Goal: Task Accomplishment & Management: Use online tool/utility

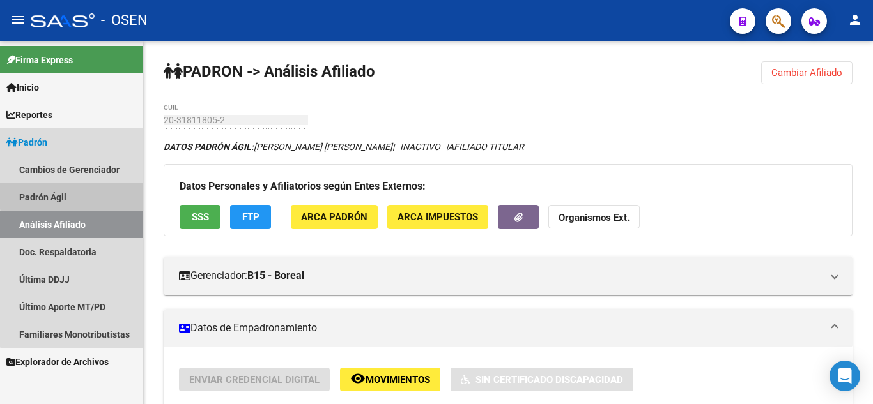
click at [93, 190] on link "Padrón Ágil" at bounding box center [71, 196] width 142 height 27
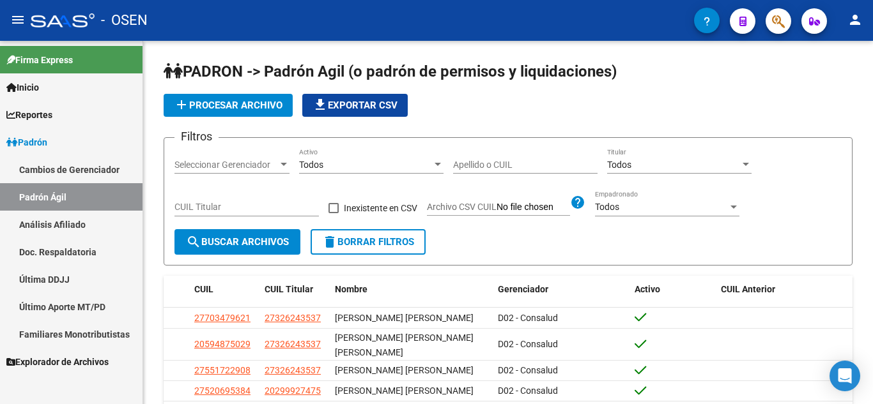
click at [86, 226] on link "Análisis Afiliado" at bounding box center [71, 224] width 142 height 27
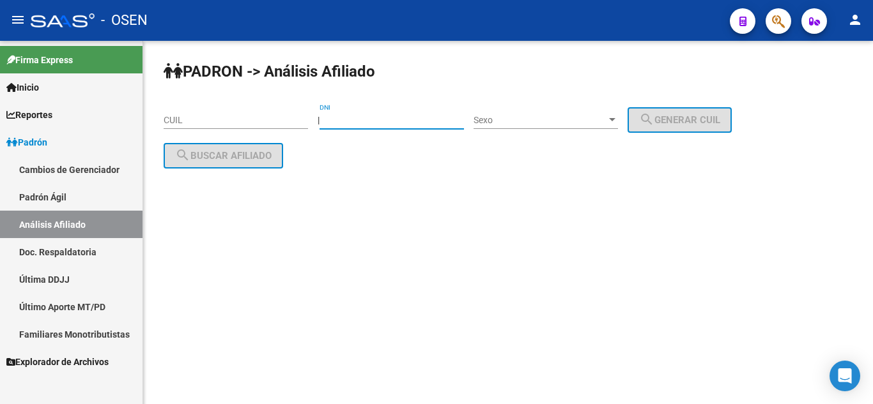
click at [381, 123] on input "DNI" at bounding box center [391, 120] width 144 height 11
type input "10543854"
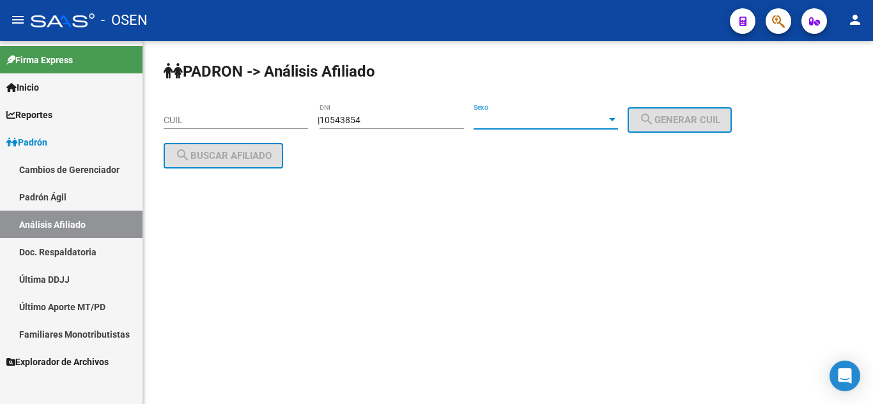
click at [514, 119] on span "Sexo" at bounding box center [539, 120] width 133 height 11
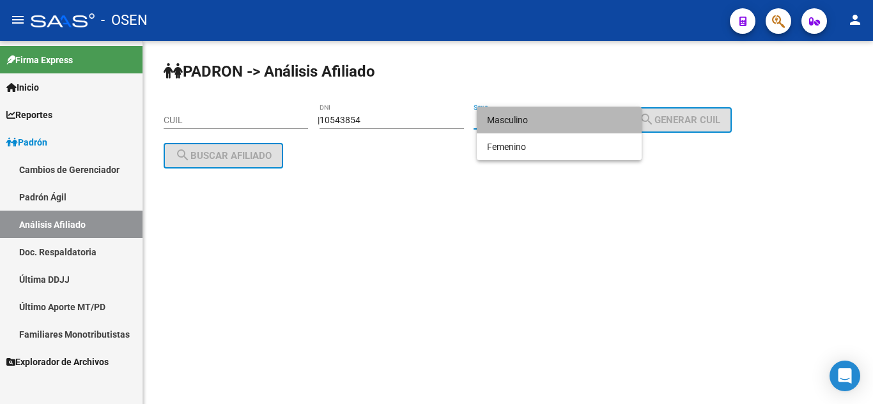
click at [609, 119] on span "Masculino" at bounding box center [559, 120] width 144 height 27
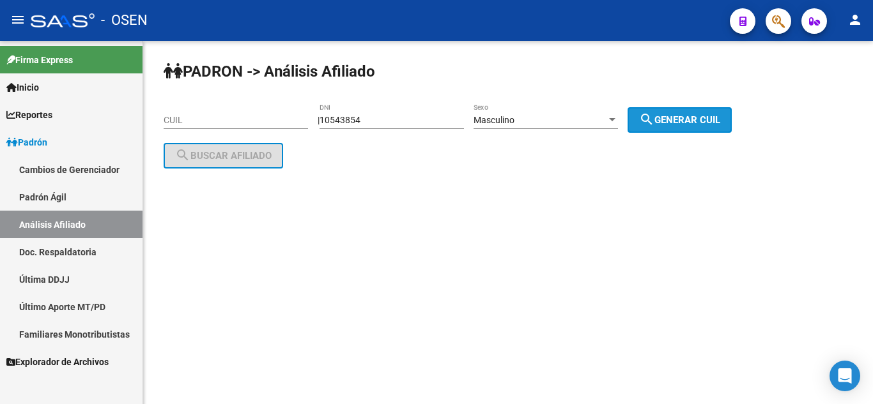
click at [649, 121] on button "search Generar CUIL" at bounding box center [679, 120] width 104 height 26
type input "20-10543854-1"
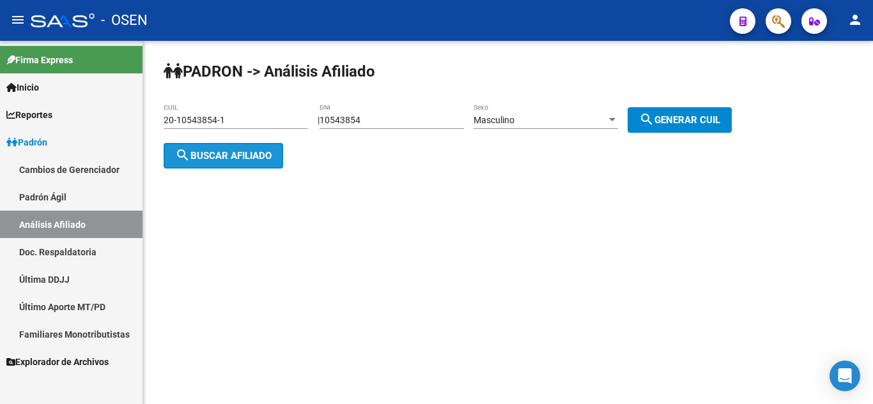
click at [253, 151] on span "search Buscar afiliado" at bounding box center [223, 155] width 96 height 11
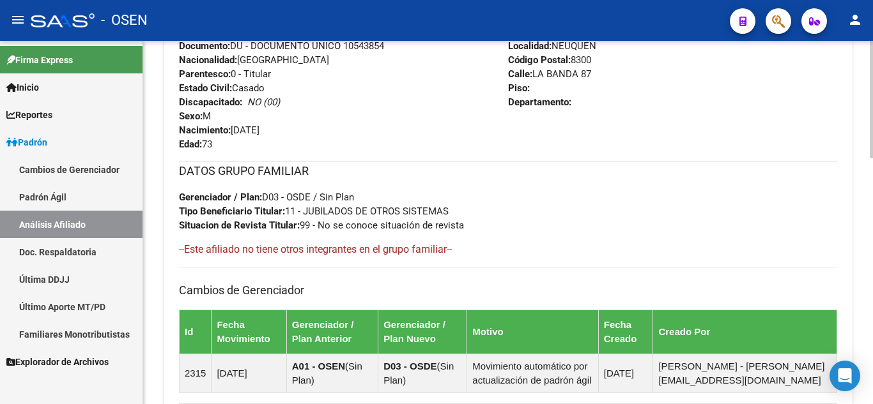
scroll to position [503, 0]
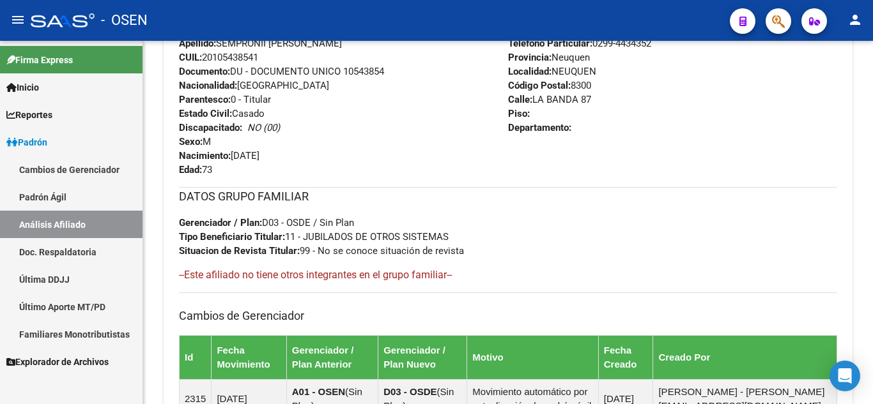
click at [74, 200] on link "Padrón Ágil" at bounding box center [71, 196] width 142 height 27
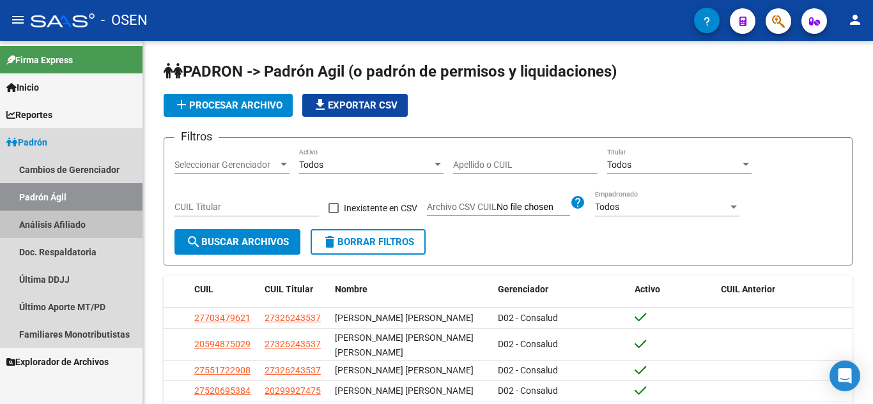
click at [74, 224] on link "Análisis Afiliado" at bounding box center [71, 224] width 142 height 27
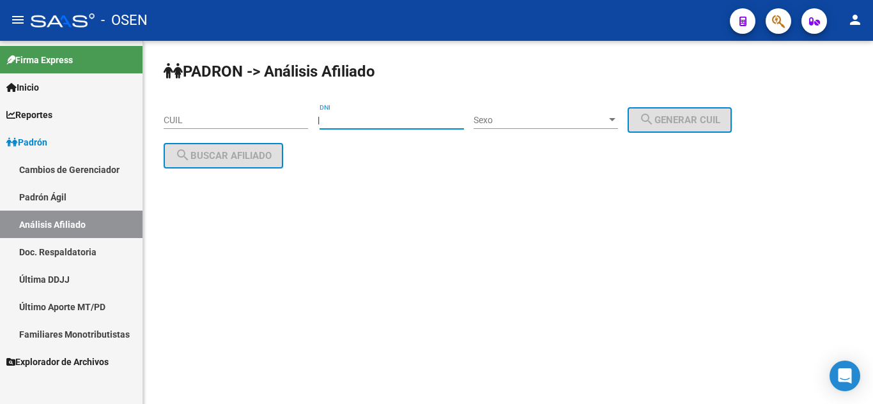
click at [354, 123] on input "DNI" at bounding box center [391, 120] width 144 height 11
type input "10936919"
click at [574, 110] on div "Sexo Sexo" at bounding box center [545, 116] width 144 height 26
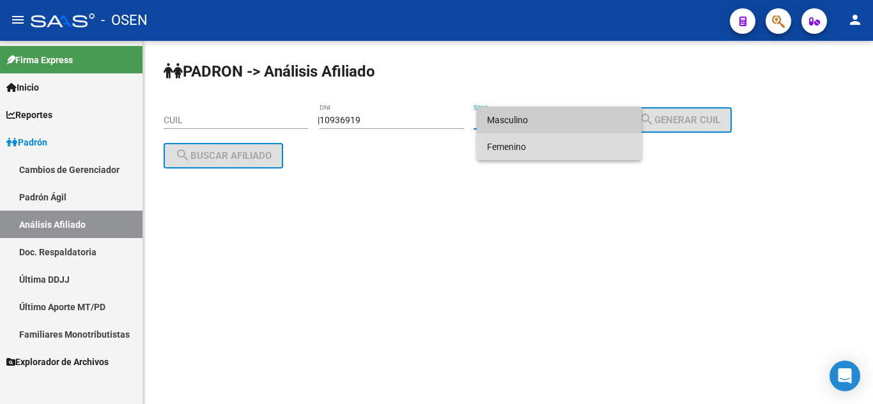
click at [560, 152] on span "Femenino" at bounding box center [559, 147] width 144 height 27
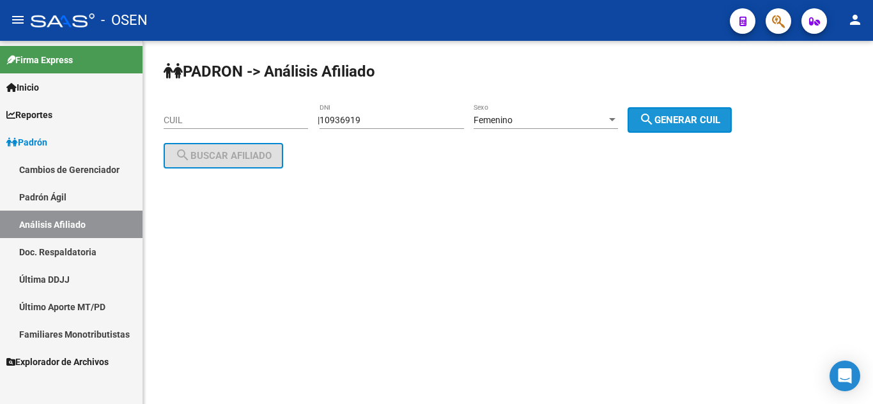
click at [650, 125] on button "search Generar CUIL" at bounding box center [679, 120] width 104 height 26
type input "27-10936919-0"
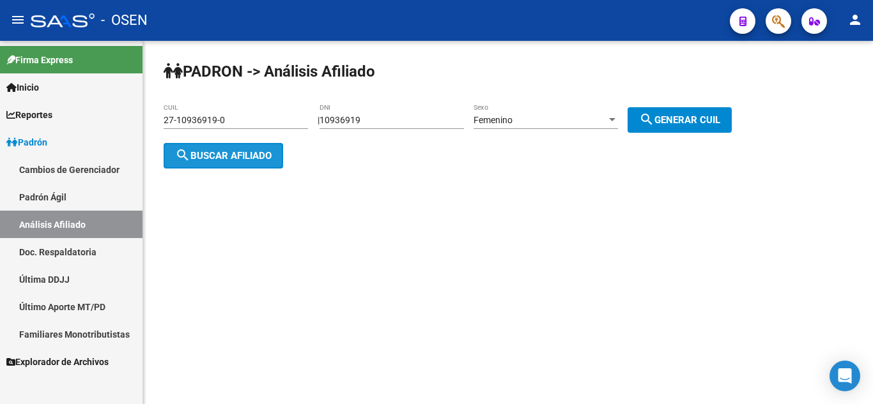
click at [215, 163] on button "search Buscar afiliado" at bounding box center [223, 156] width 119 height 26
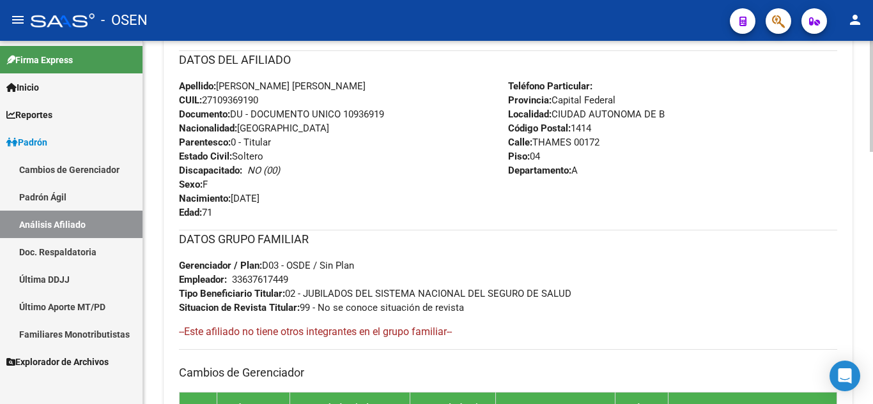
scroll to position [434, 0]
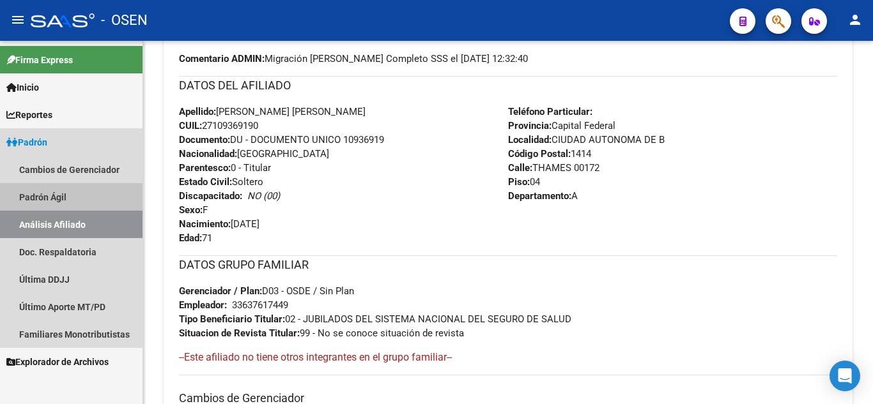
click at [68, 204] on link "Padrón Ágil" at bounding box center [71, 196] width 142 height 27
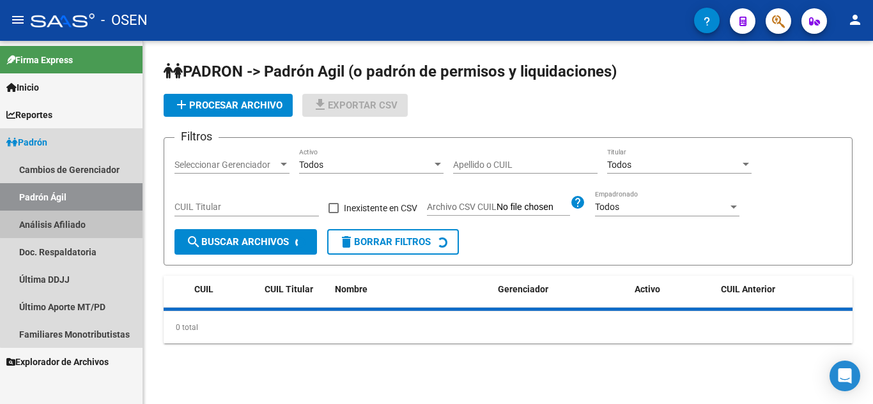
click at [72, 222] on link "Análisis Afiliado" at bounding box center [71, 224] width 142 height 27
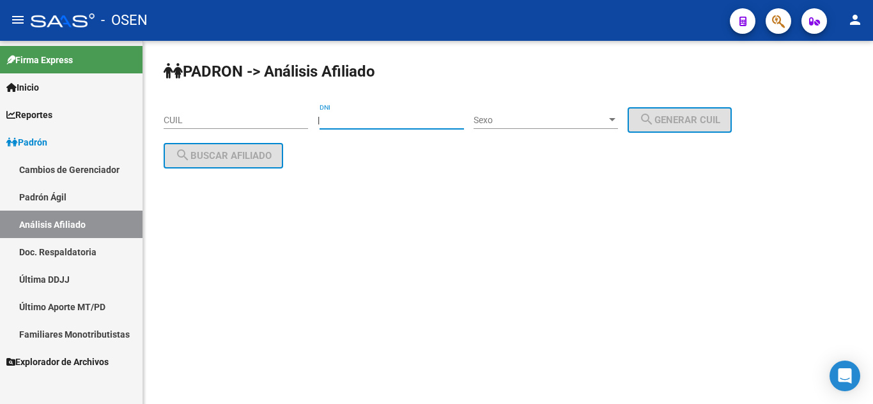
click at [349, 121] on input "DNI" at bounding box center [391, 120] width 144 height 11
type input "10543854"
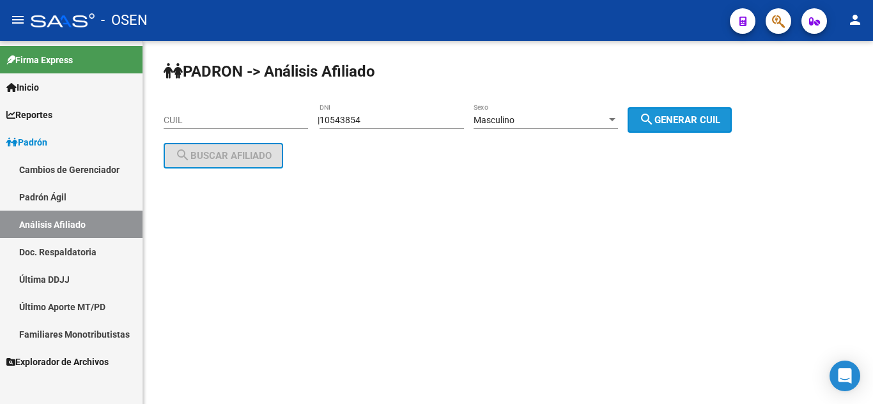
click at [698, 119] on span "search Generar CUIL" at bounding box center [679, 119] width 81 height 11
type input "20-10543854-1"
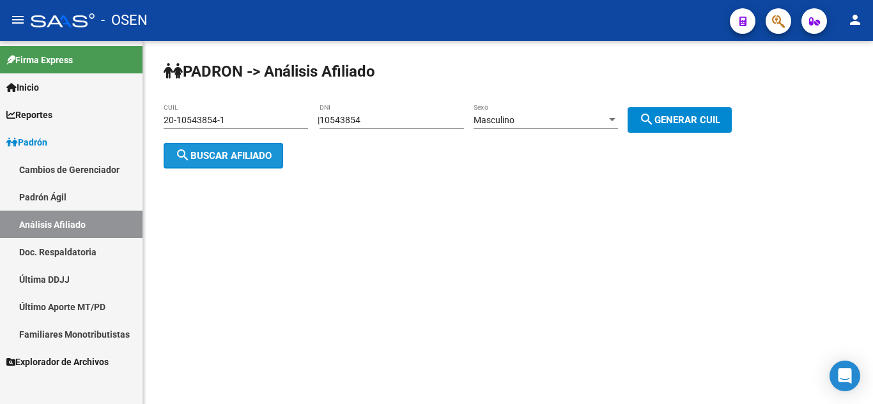
click at [262, 158] on span "search Buscar afiliado" at bounding box center [223, 155] width 96 height 11
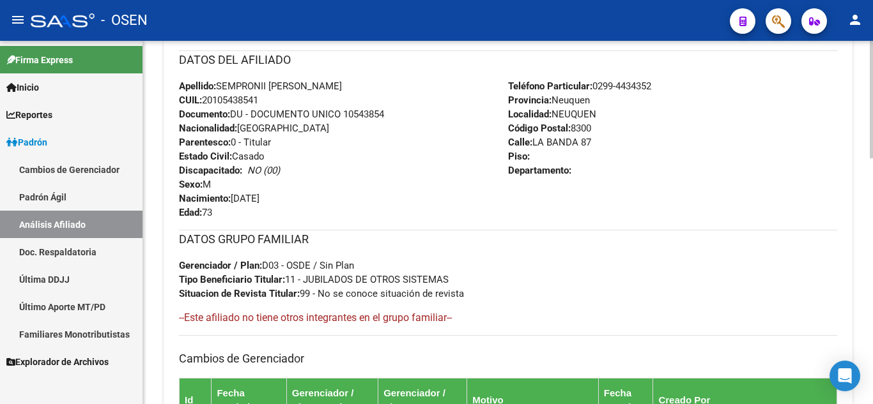
scroll to position [434, 0]
